Goal: Task Accomplishment & Management: Manage account settings

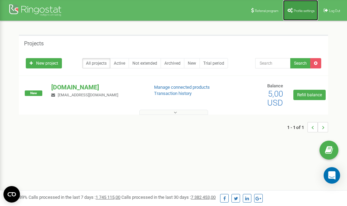
click at [301, 10] on span "Profile settings" at bounding box center [304, 11] width 21 height 4
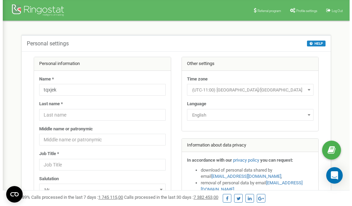
scroll to position [34, 0]
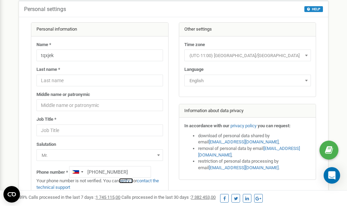
click at [128, 181] on link "verify it" at bounding box center [126, 180] width 14 height 5
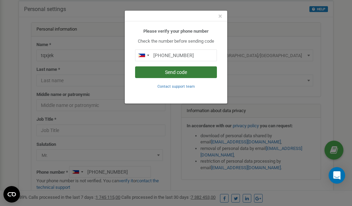
click at [191, 74] on button "Send code" at bounding box center [176, 72] width 82 height 12
